Goal: Browse casually: Explore the website without a specific task or goal

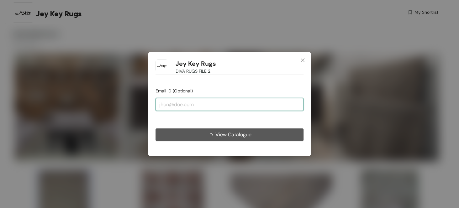
click at [208, 103] on input "email" at bounding box center [230, 104] width 148 height 13
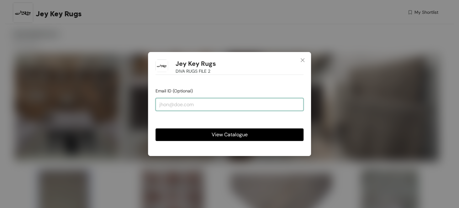
paste input "[EMAIL_ADDRESS][DOMAIN_NAME]"
type input "[EMAIL_ADDRESS][DOMAIN_NAME]"
click at [156, 129] on button "View Catalogue" at bounding box center [230, 135] width 148 height 13
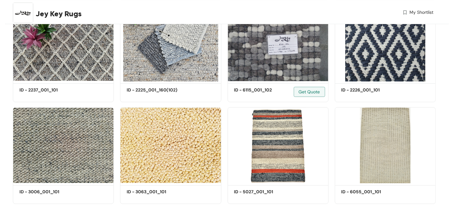
scroll to position [941, 0]
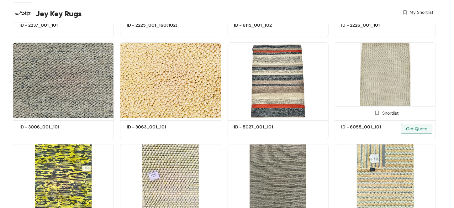
click at [354, 108] on div "Shortlist" at bounding box center [385, 112] width 100 height 13
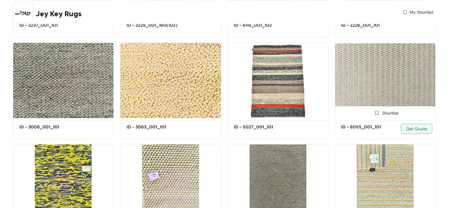
click at [371, 93] on img at bounding box center [385, 80] width 101 height 76
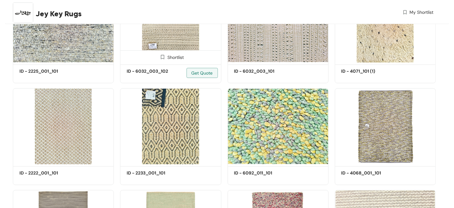
scroll to position [1536, 0]
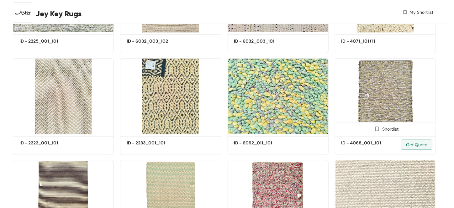
click at [373, 102] on img at bounding box center [385, 96] width 101 height 76
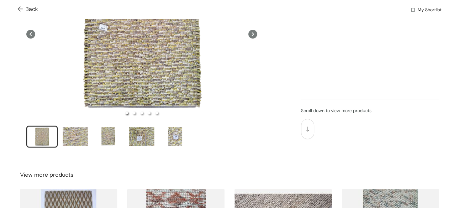
scroll to position [63, 0]
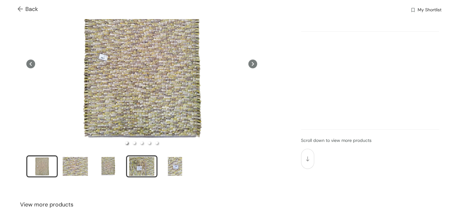
click at [146, 169] on div "slide item 4" at bounding box center [142, 166] width 28 height 19
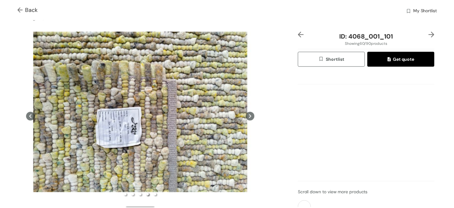
scroll to position [0, 0]
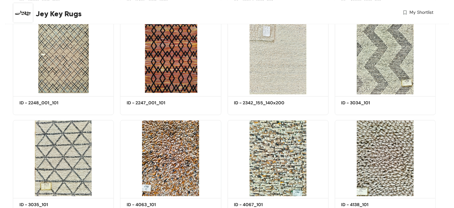
scroll to position [1853, 0]
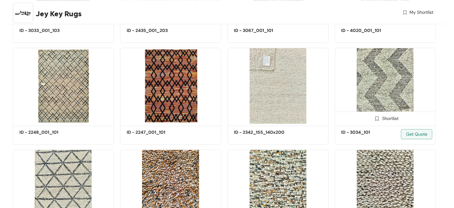
click at [382, 97] on img at bounding box center [385, 86] width 101 height 76
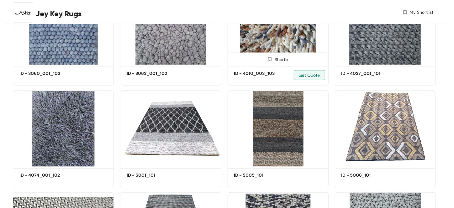
scroll to position [314, 0]
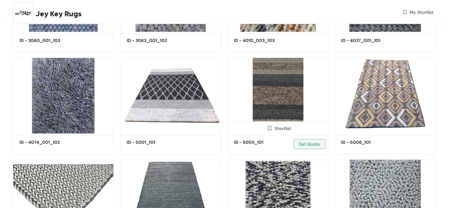
click at [294, 106] on img at bounding box center [278, 96] width 101 height 76
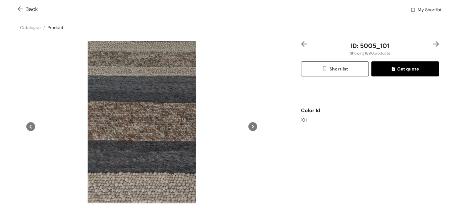
scroll to position [125, 0]
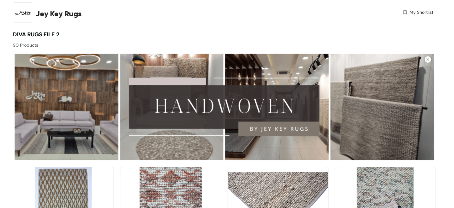
click at [309, 7] on div "Jey Key Rugs My Shortlist" at bounding box center [223, 13] width 420 height 27
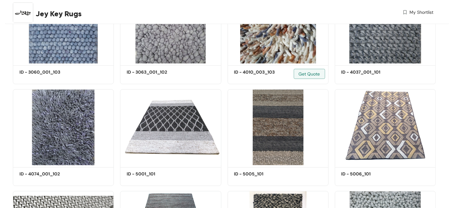
scroll to position [156, 0]
